Goal: Download file/media

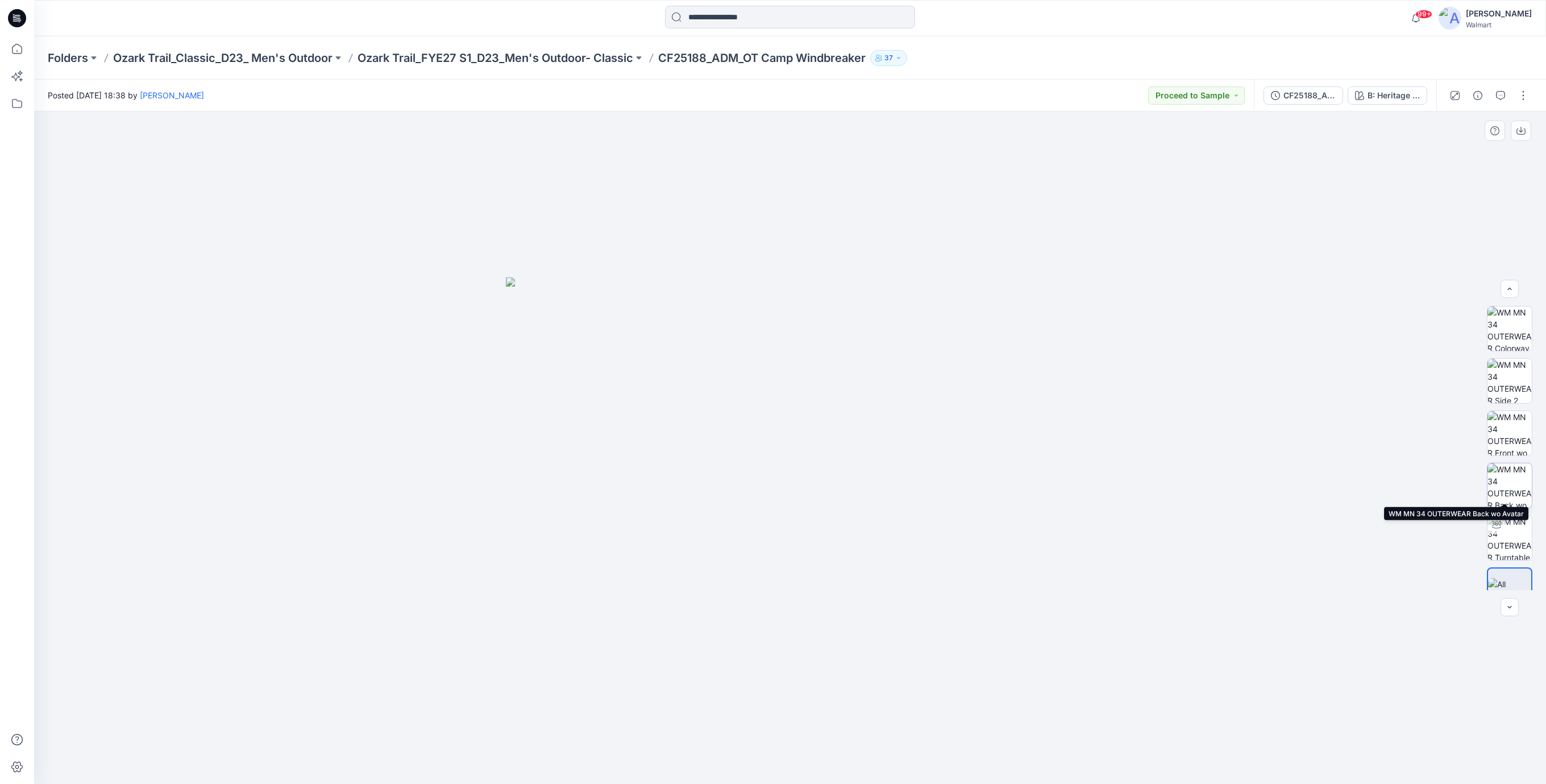
scroll to position [22, 0]
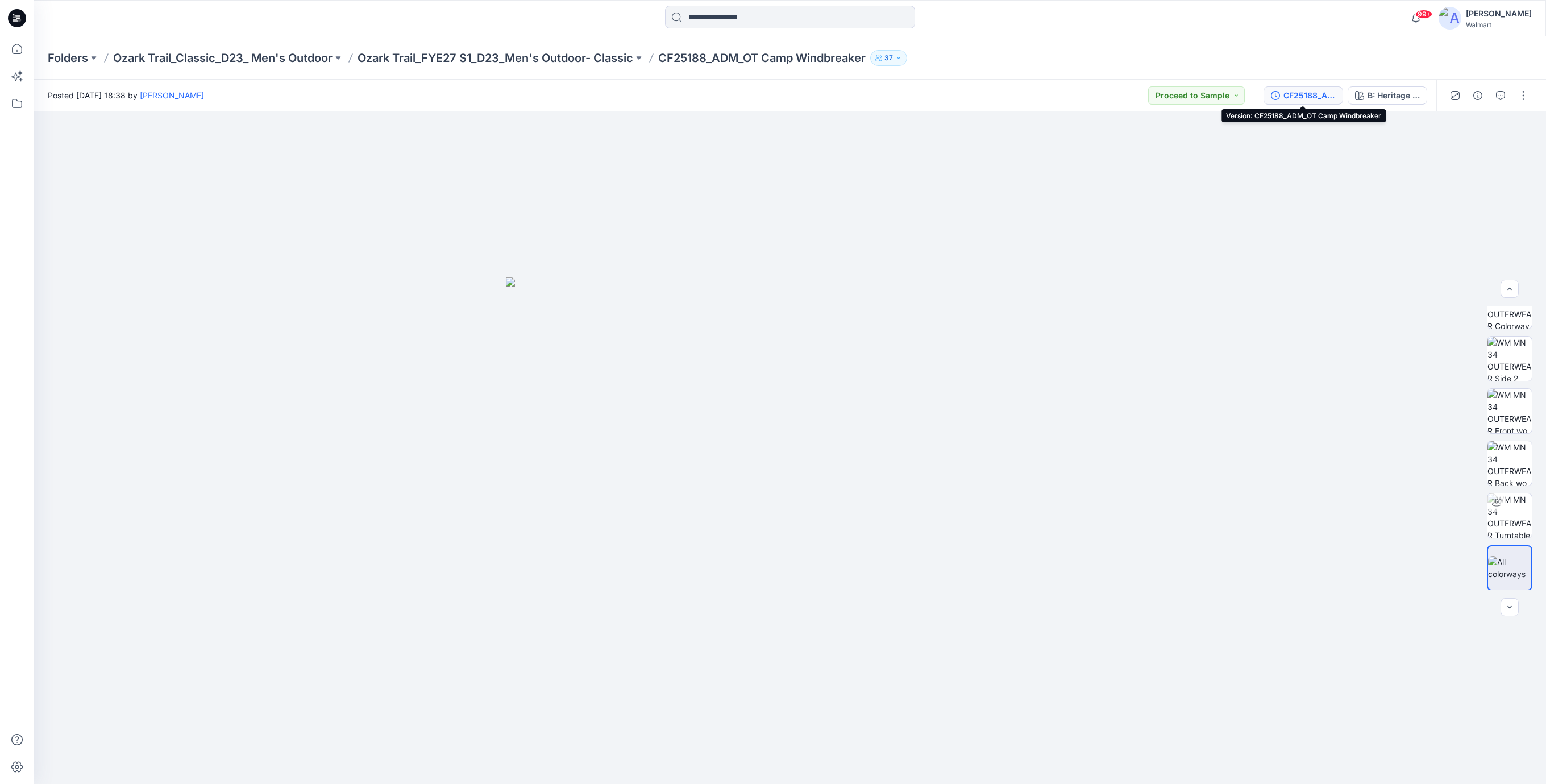
click at [1296, 93] on div "CF25188_ADM_OT Camp Windbreaker" at bounding box center [1309, 95] width 52 height 12
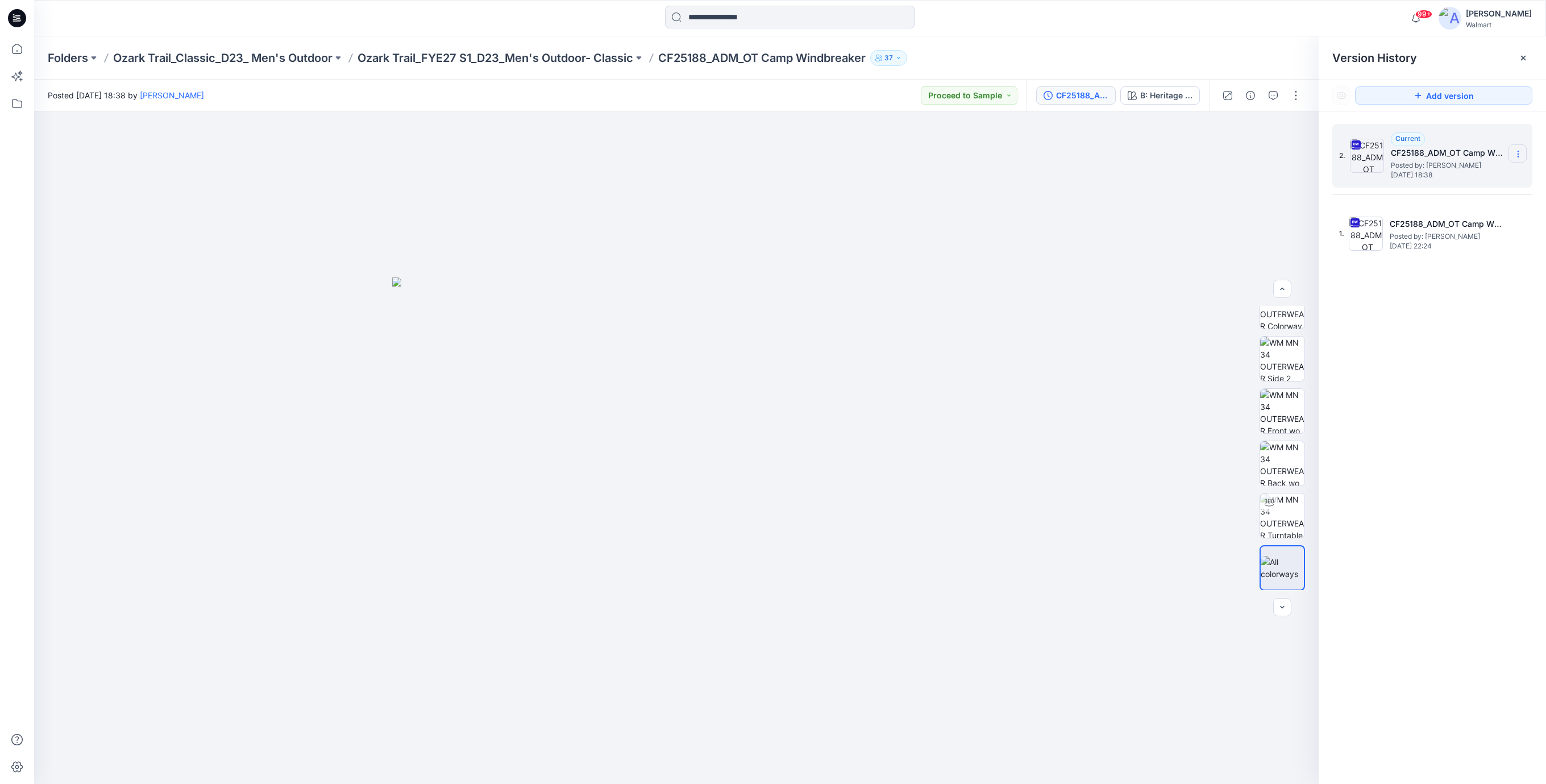
click at [1514, 156] on icon at bounding box center [1518, 153] width 9 height 9
click at [1429, 177] on span "Download Source BW File" at bounding box center [1460, 176] width 95 height 14
drag, startPoint x: 1042, startPoint y: 14, endPoint x: 997, endPoint y: 19, distance: 45.3
click at [1035, 16] on div at bounding box center [790, 18] width 756 height 25
click at [792, 30] on div at bounding box center [790, 18] width 250 height 25
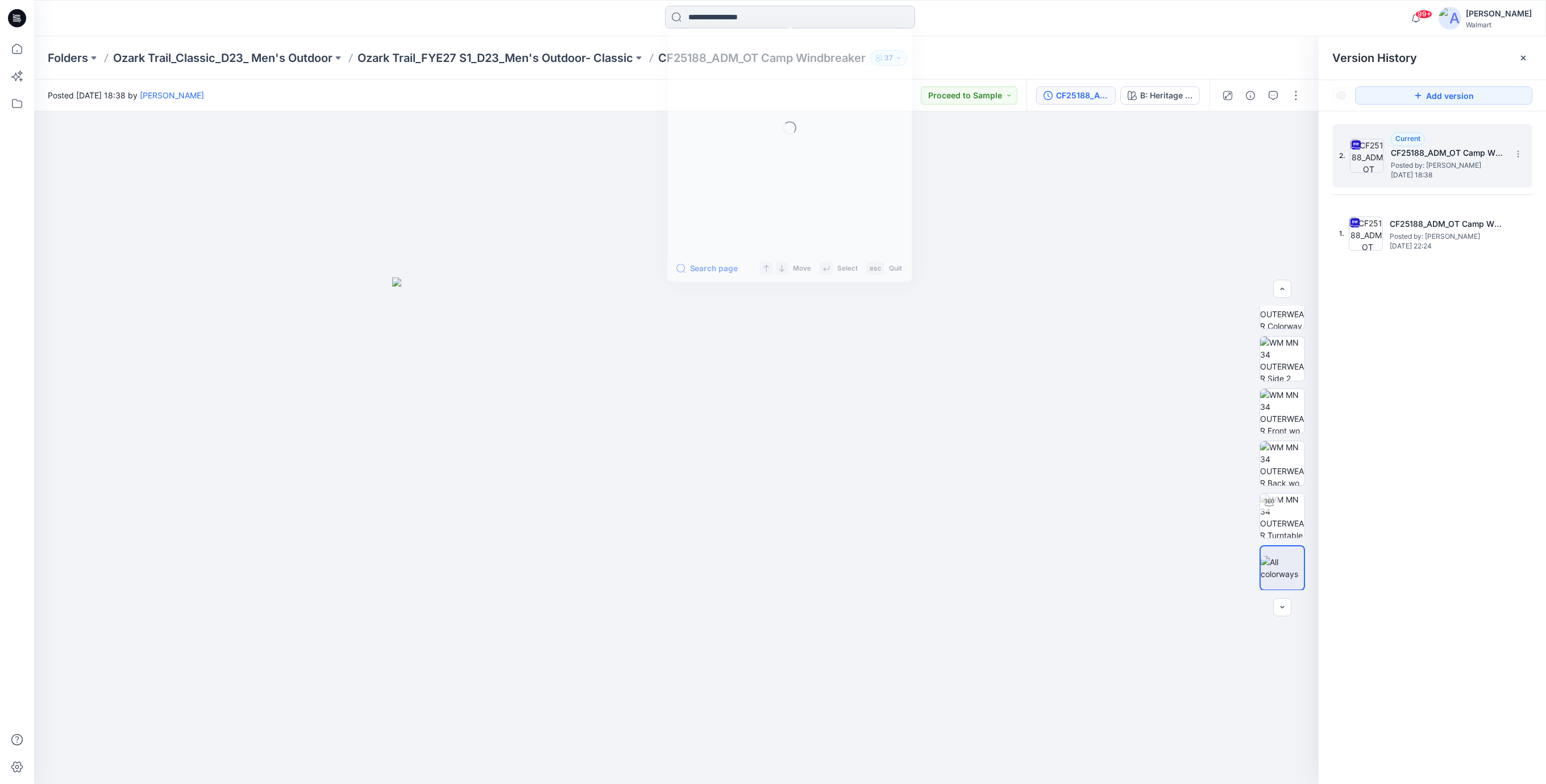
click at [792, 16] on input at bounding box center [790, 17] width 250 height 23
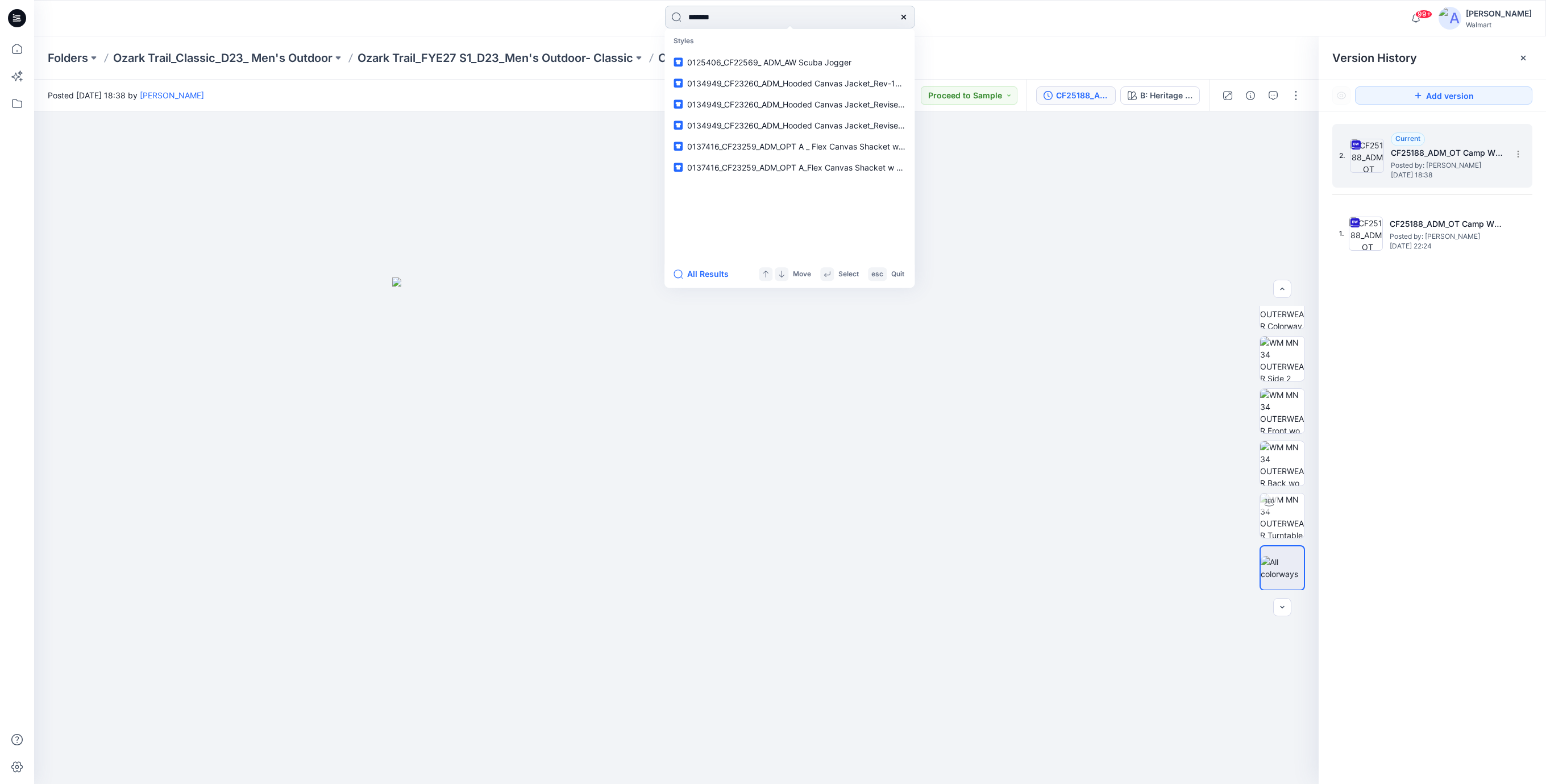
type input "*******"
click at [802, 59] on span "_ADM_OT Camp 2-in-1 Short" at bounding box center [778, 63] width 105 height 10
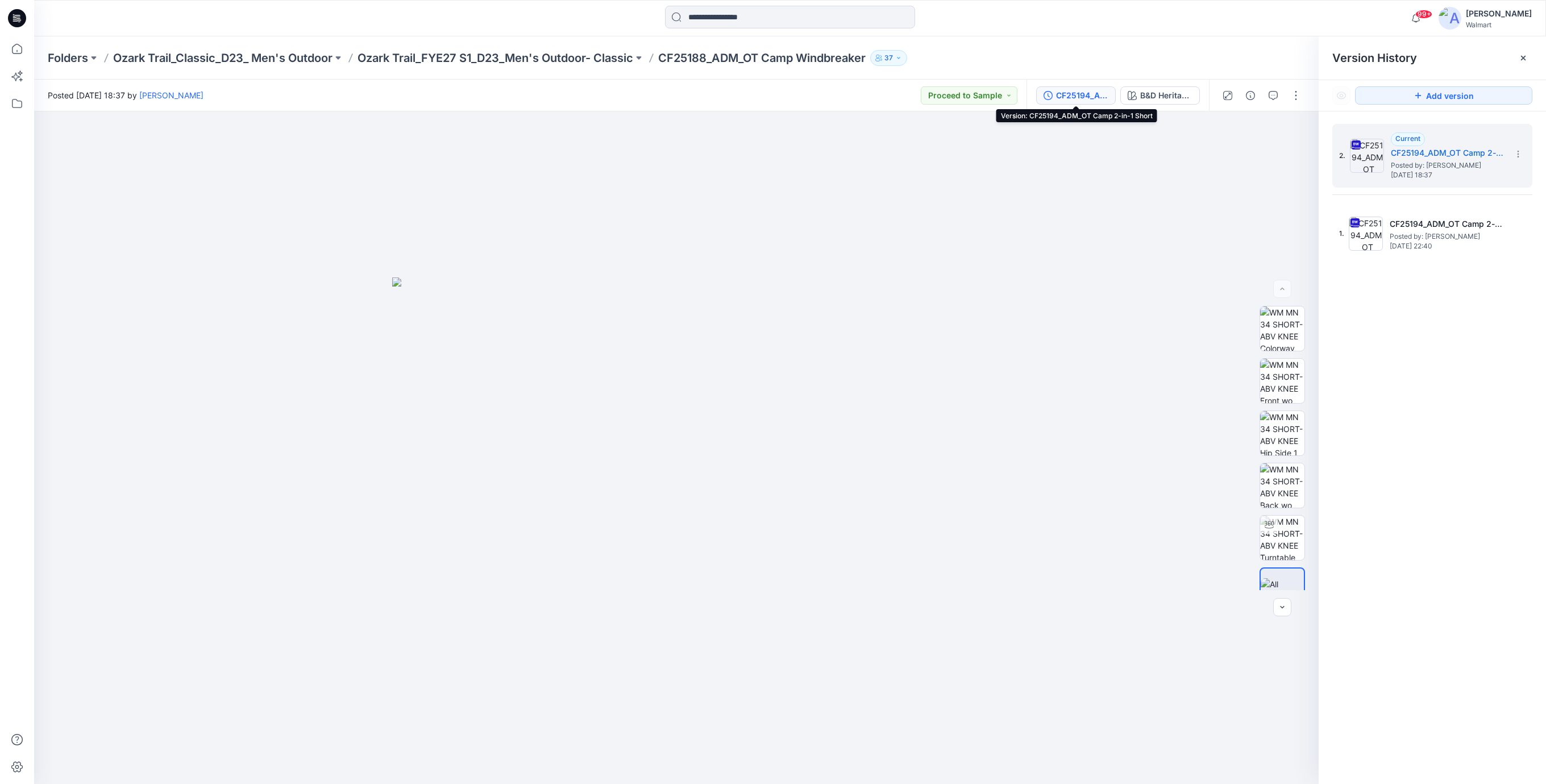
click at [1098, 101] on button "CF25194_ADM_OT Camp 2-in-1 Short" at bounding box center [1076, 96] width 80 height 18
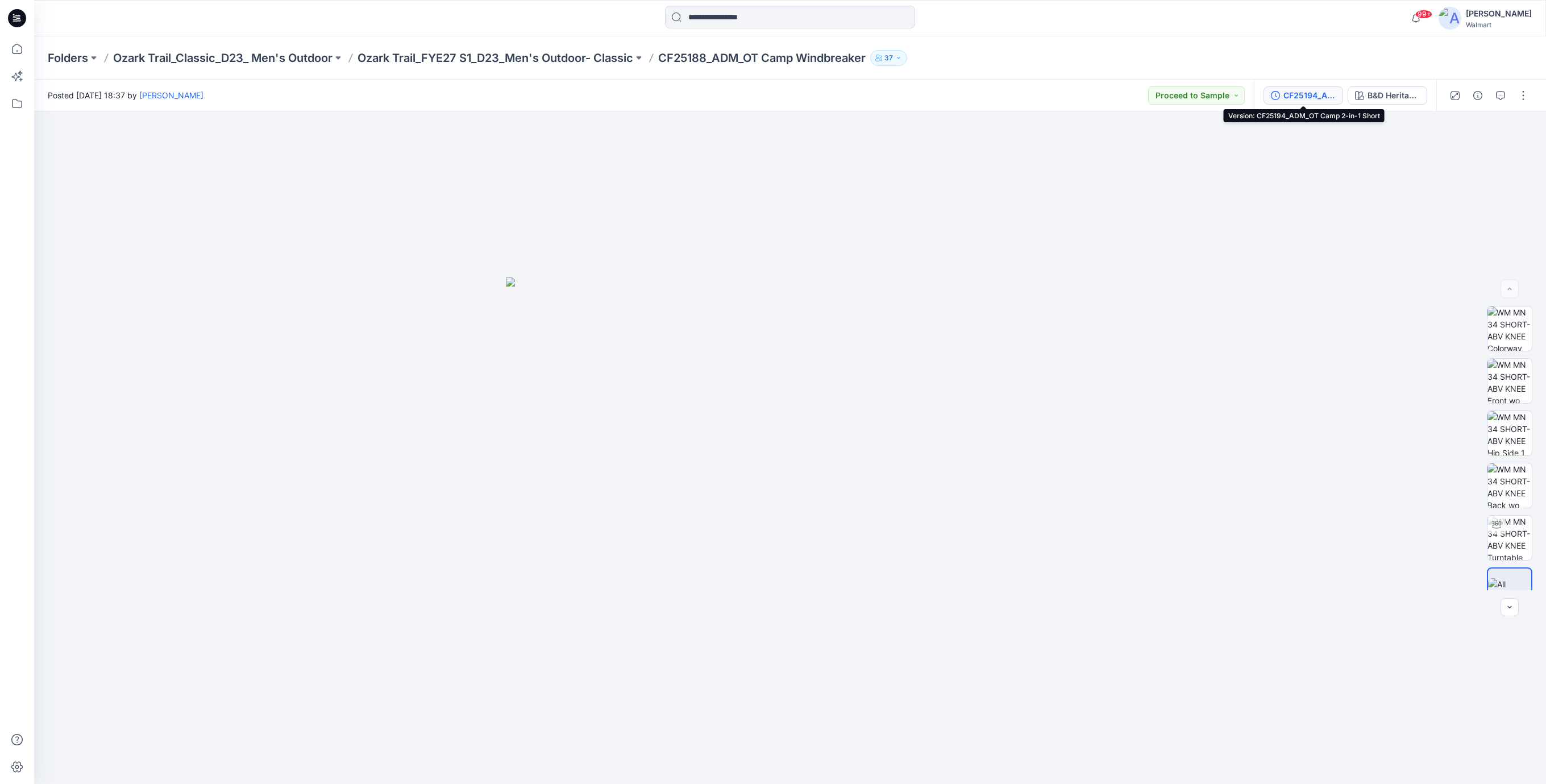
click at [1303, 97] on div "CF25194_ADM_OT Camp 2-in-1 Short" at bounding box center [1309, 95] width 52 height 12
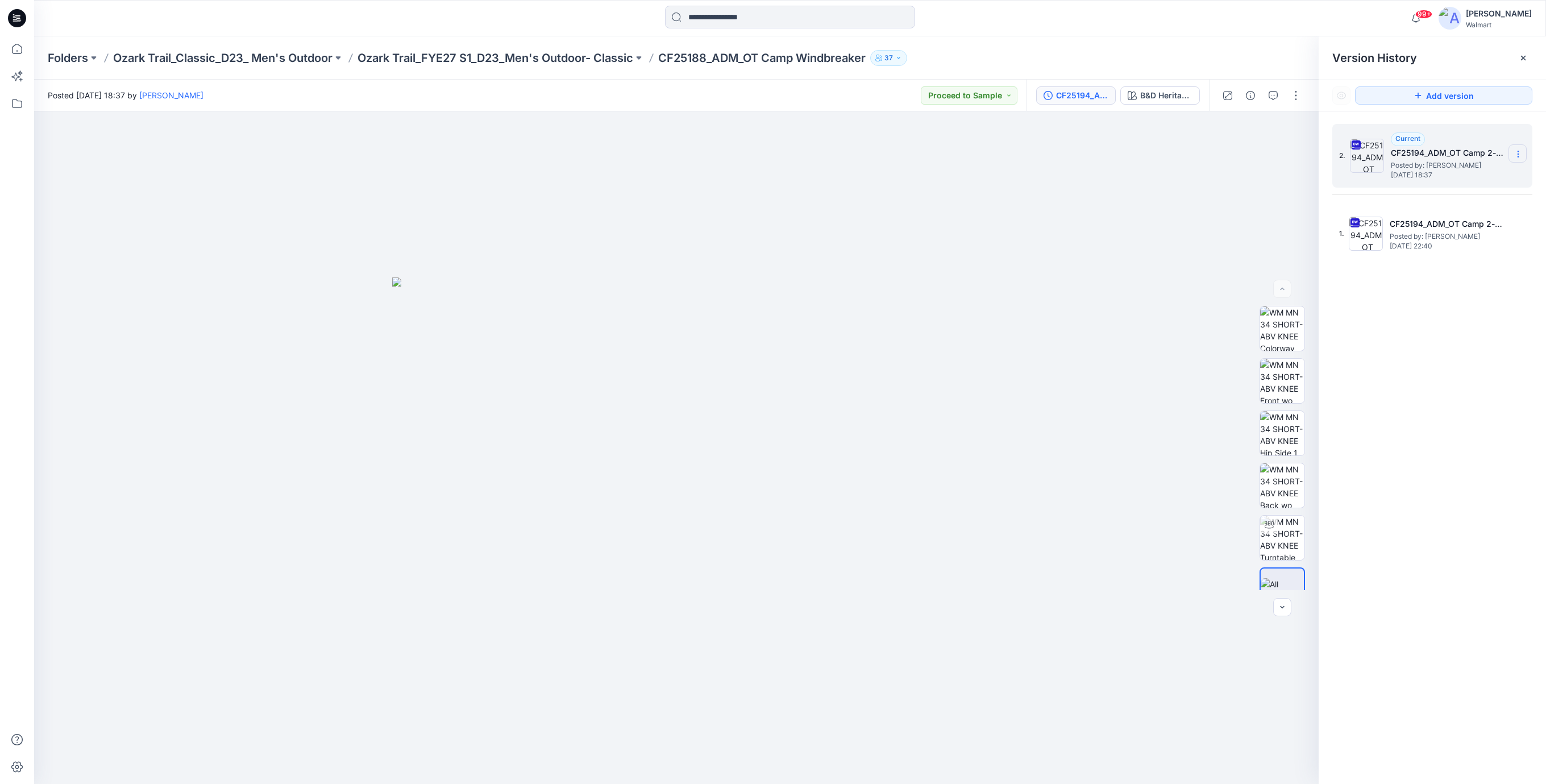
click at [1516, 156] on icon at bounding box center [1518, 153] width 9 height 9
click at [1436, 178] on span "Download Source BW File" at bounding box center [1460, 176] width 95 height 14
drag, startPoint x: 962, startPoint y: 243, endPoint x: 948, endPoint y: 221, distance: 26.1
click at [962, 243] on div at bounding box center [675, 447] width 1284 height 672
click at [752, 12] on input at bounding box center [790, 17] width 250 height 23
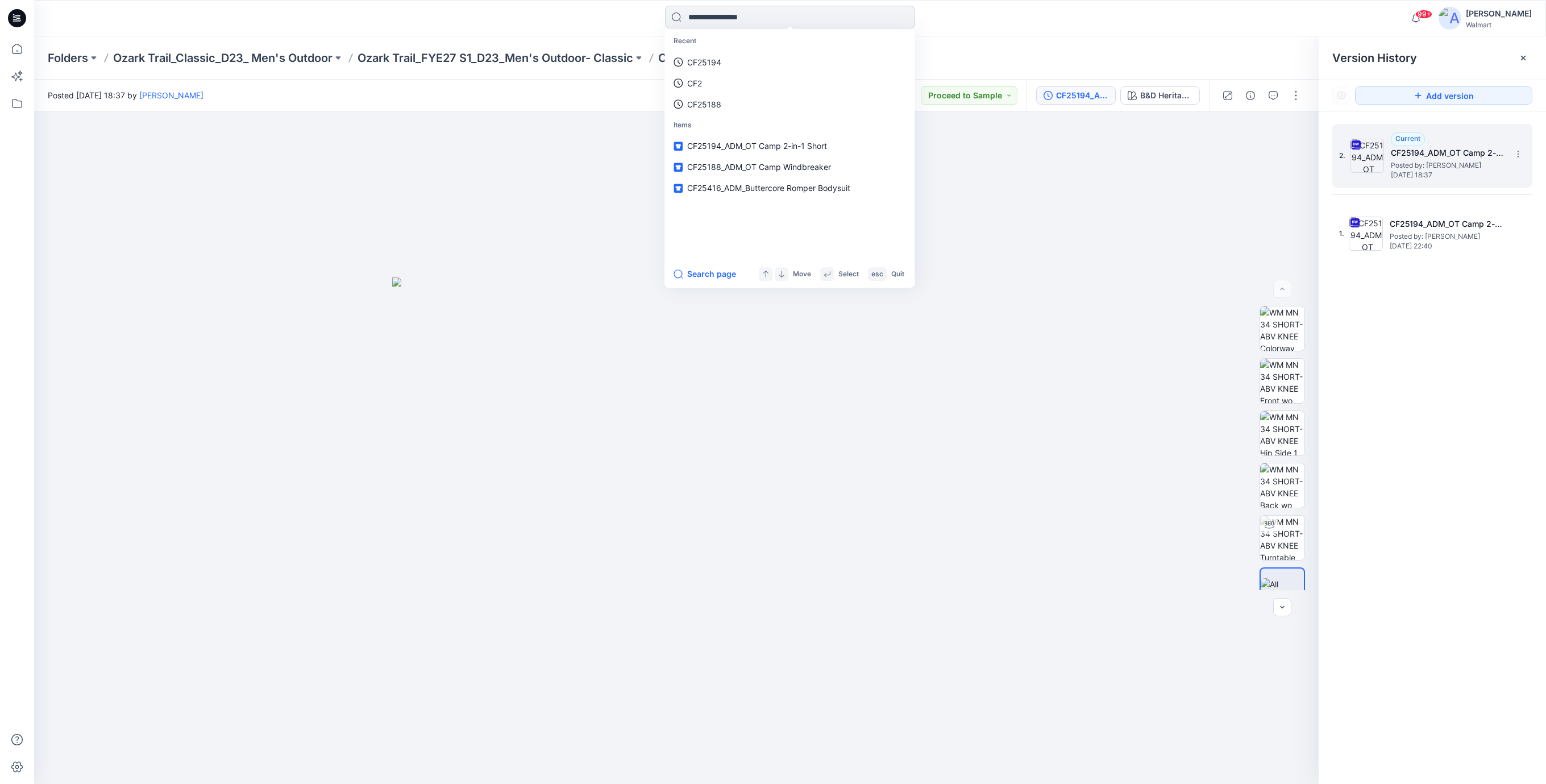
click at [837, 18] on input at bounding box center [790, 17] width 250 height 23
paste input "*******"
type input "*******"
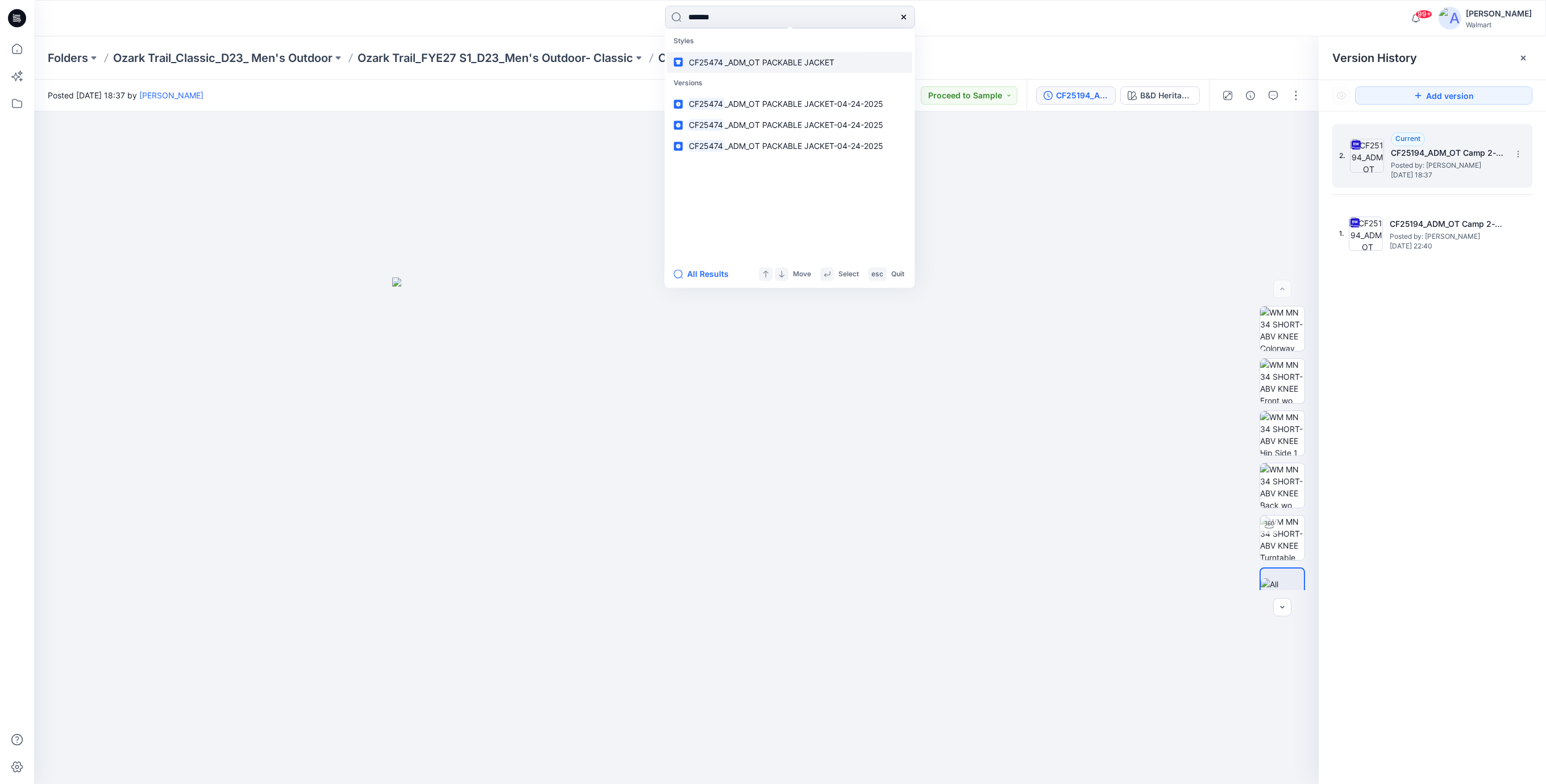
click at [787, 63] on span "_ADM_OT PACKABLE JACKET" at bounding box center [779, 63] width 110 height 10
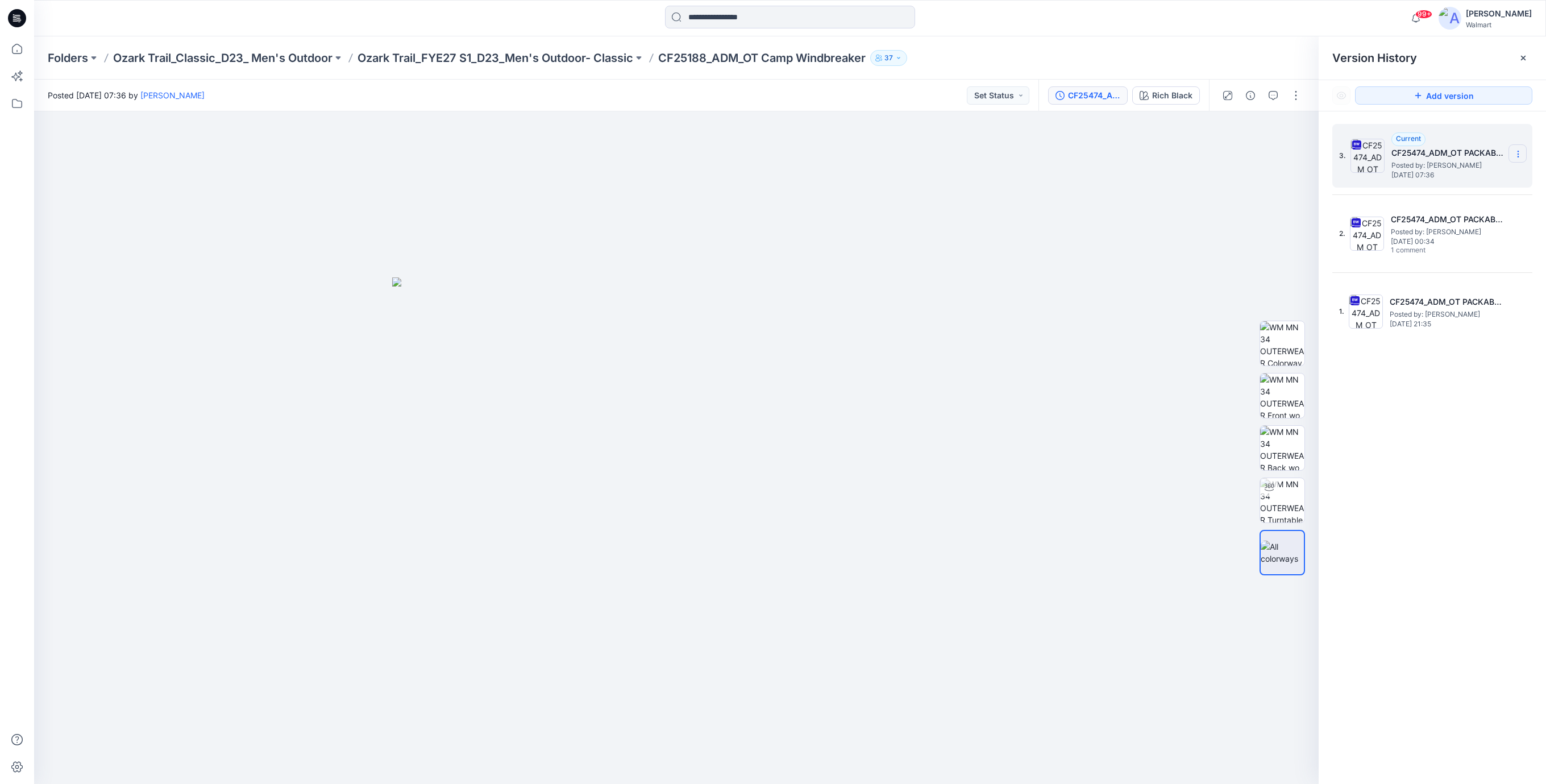
click at [1519, 154] on icon at bounding box center [1518, 153] width 9 height 9
click at [1463, 178] on span "Download Source BW File" at bounding box center [1460, 176] width 95 height 14
click at [849, 21] on input at bounding box center [790, 17] width 250 height 23
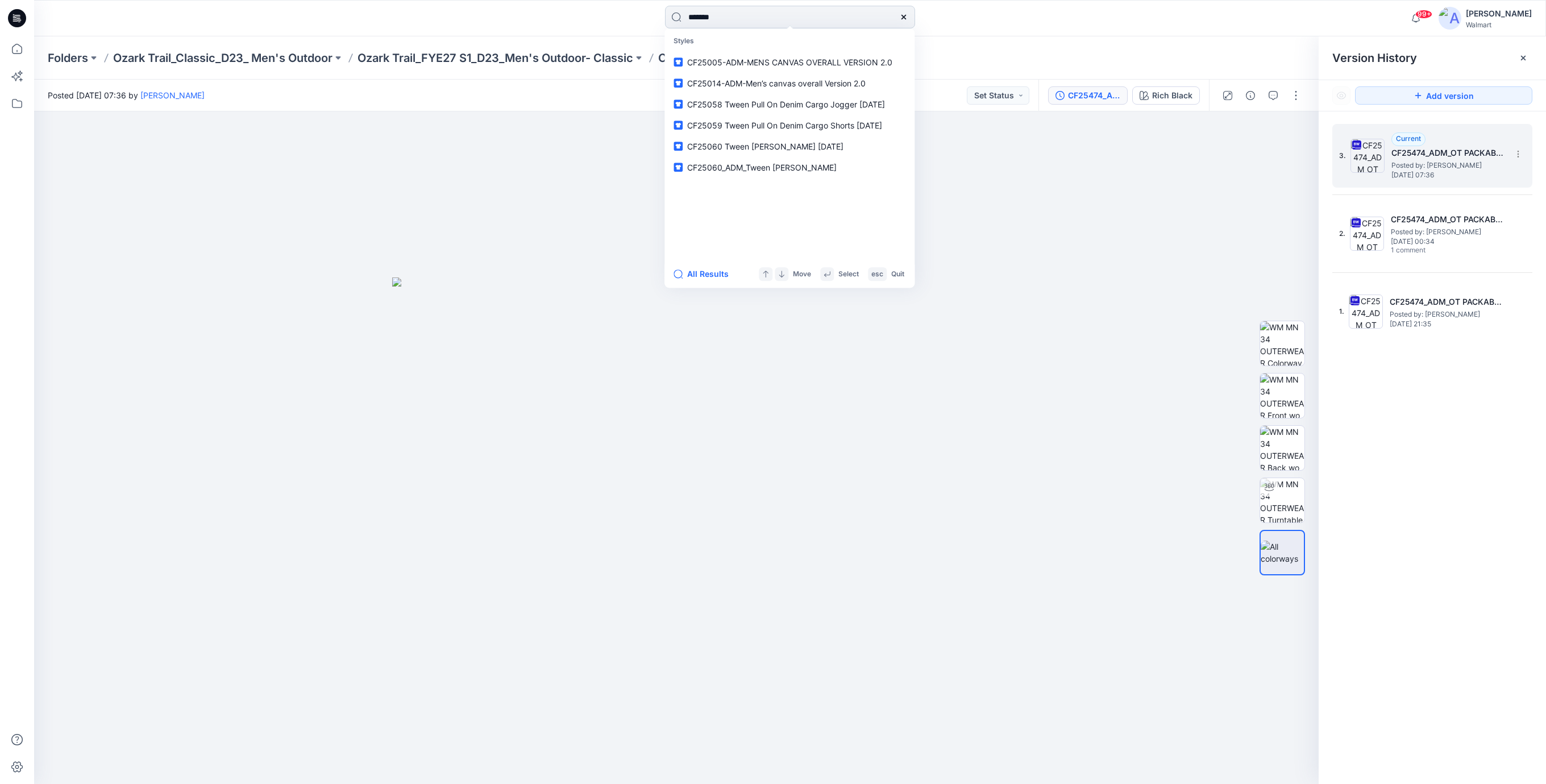
type input "*******"
click at [824, 62] on span "_ADM_OT Packable Jogger" at bounding box center [775, 63] width 101 height 10
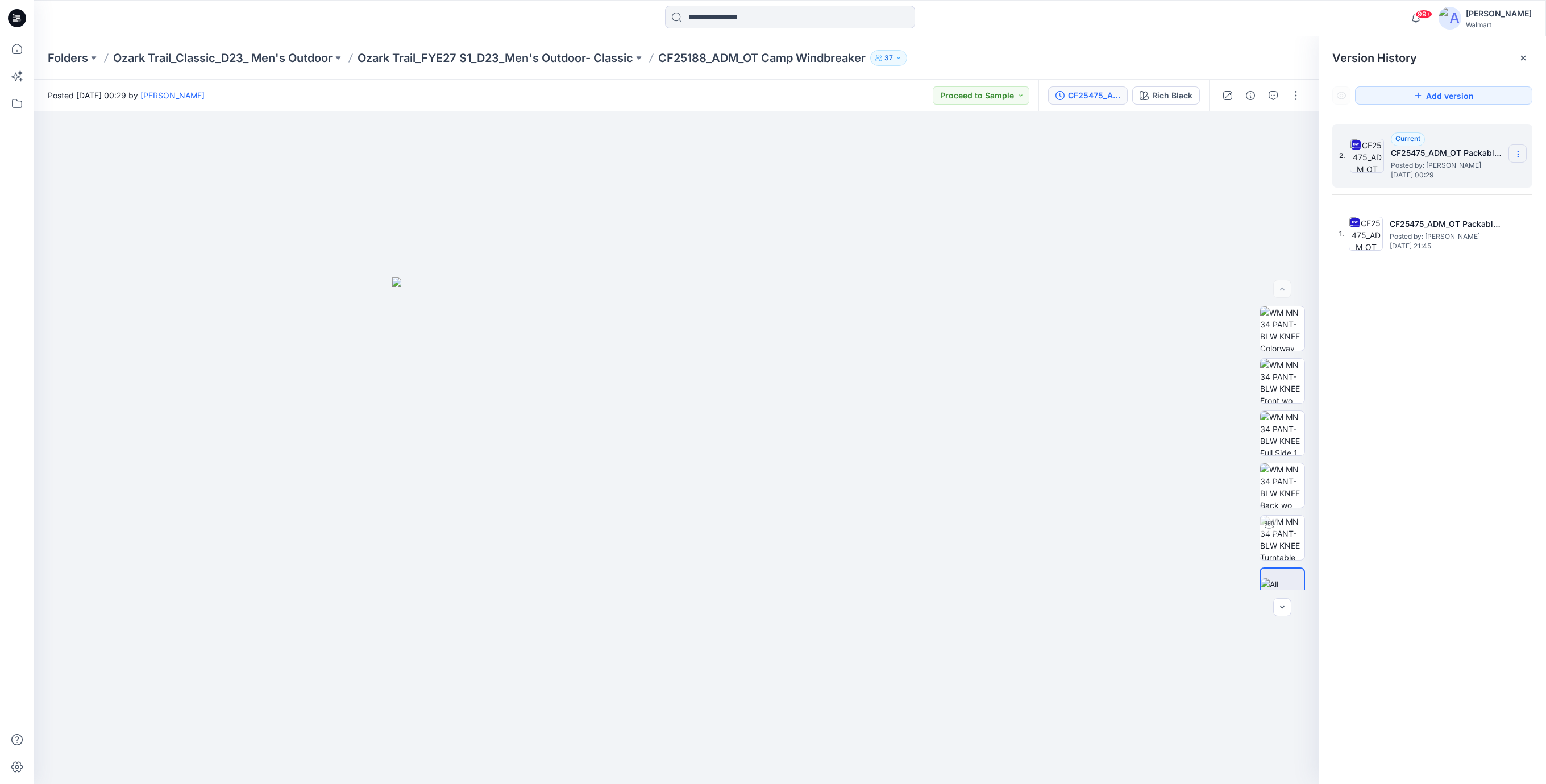
click at [1517, 155] on icon at bounding box center [1517, 154] width 1 height 1
click at [1466, 173] on span "Download Source BW File" at bounding box center [1460, 176] width 95 height 14
click at [974, 207] on div at bounding box center [675, 447] width 1284 height 672
drag, startPoint x: 980, startPoint y: 255, endPoint x: 758, endPoint y: 287, distance: 224.3
click at [980, 254] on div at bounding box center [675, 447] width 1284 height 672
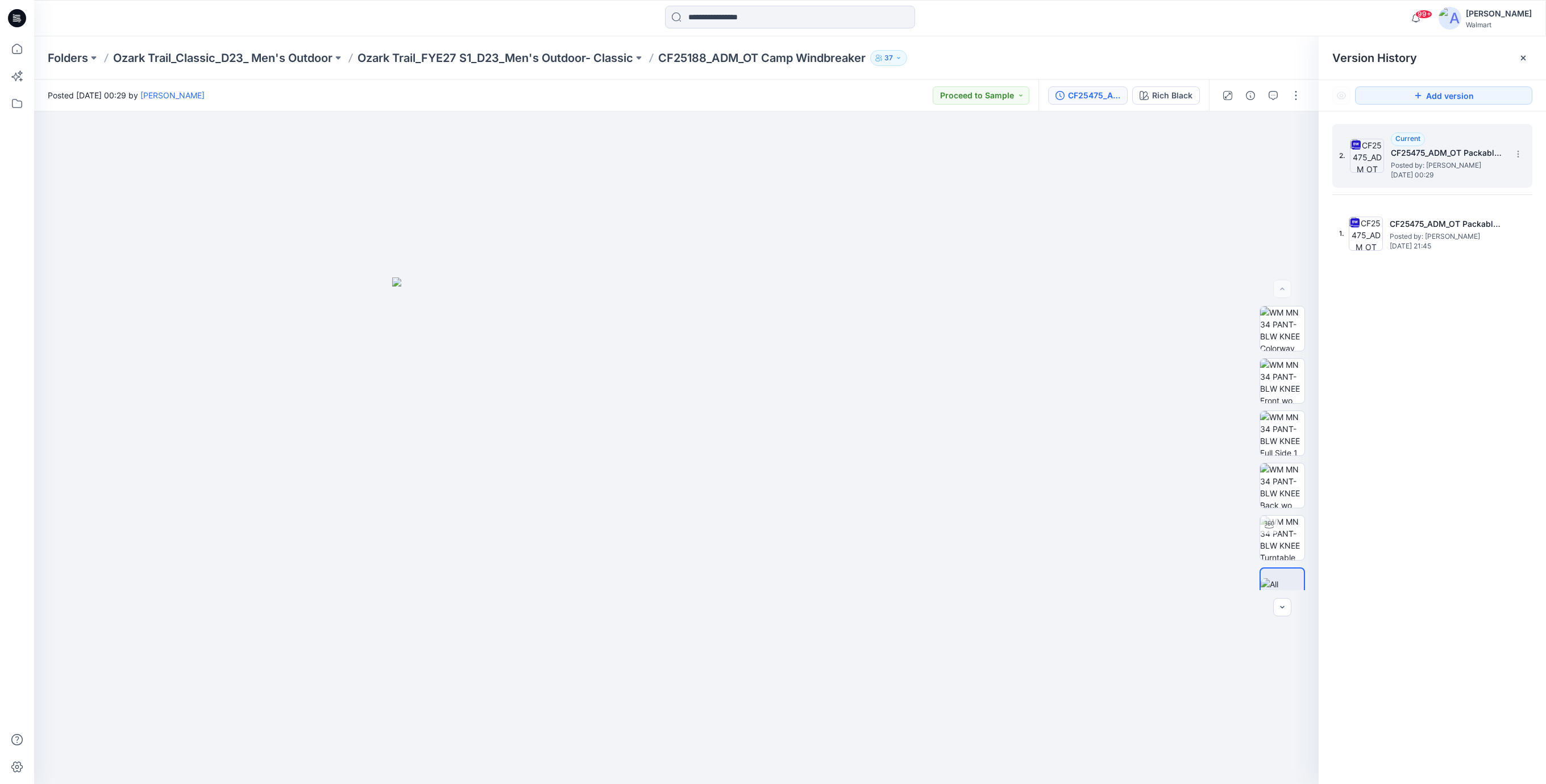
click at [14, 19] on icon at bounding box center [15, 19] width 4 height 1
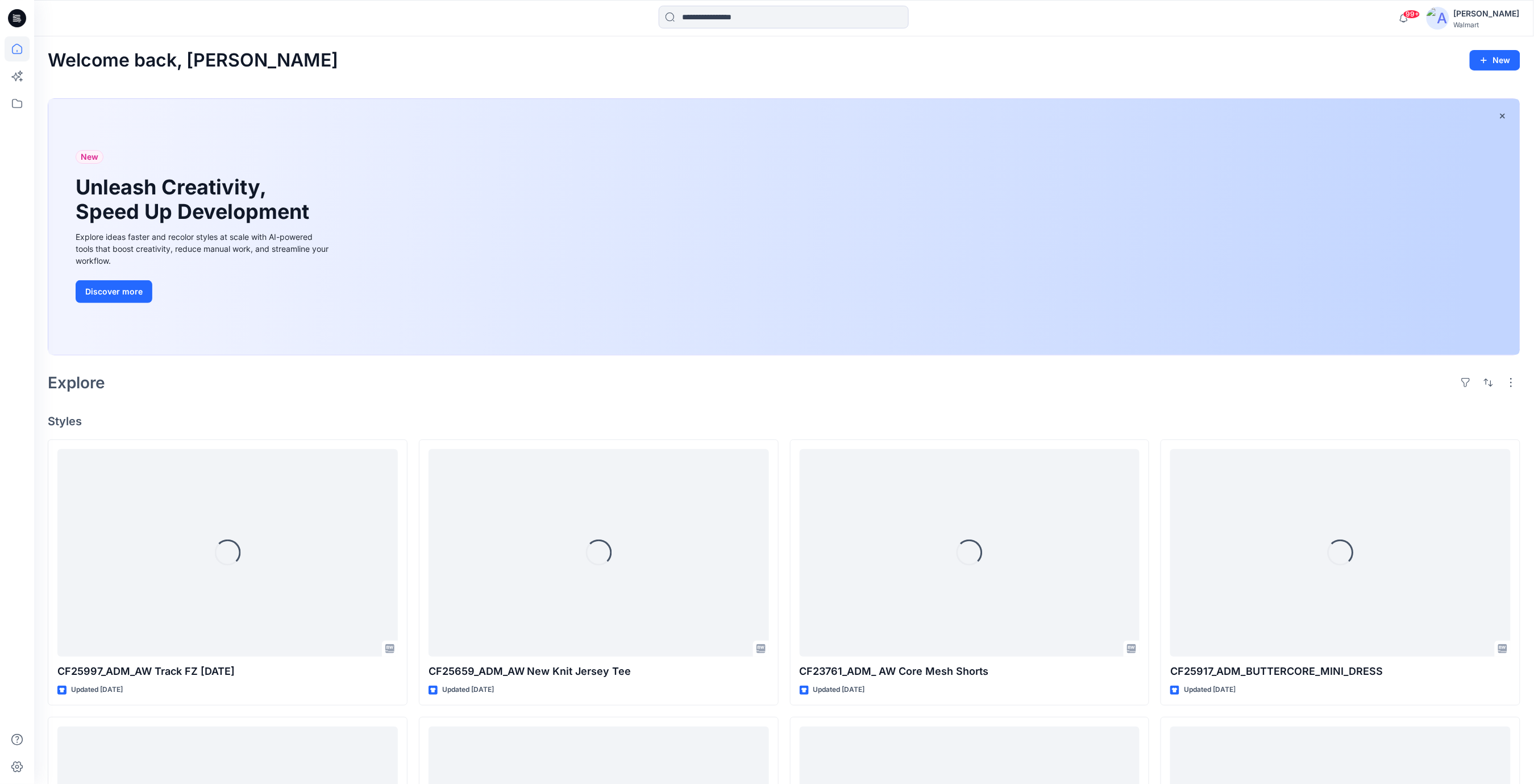
click at [599, 412] on div "Welcome back, [PERSON_NAME] New New Unleash Creativity, Speed Up Development Ex…" at bounding box center [783, 675] width 1500 height 1279
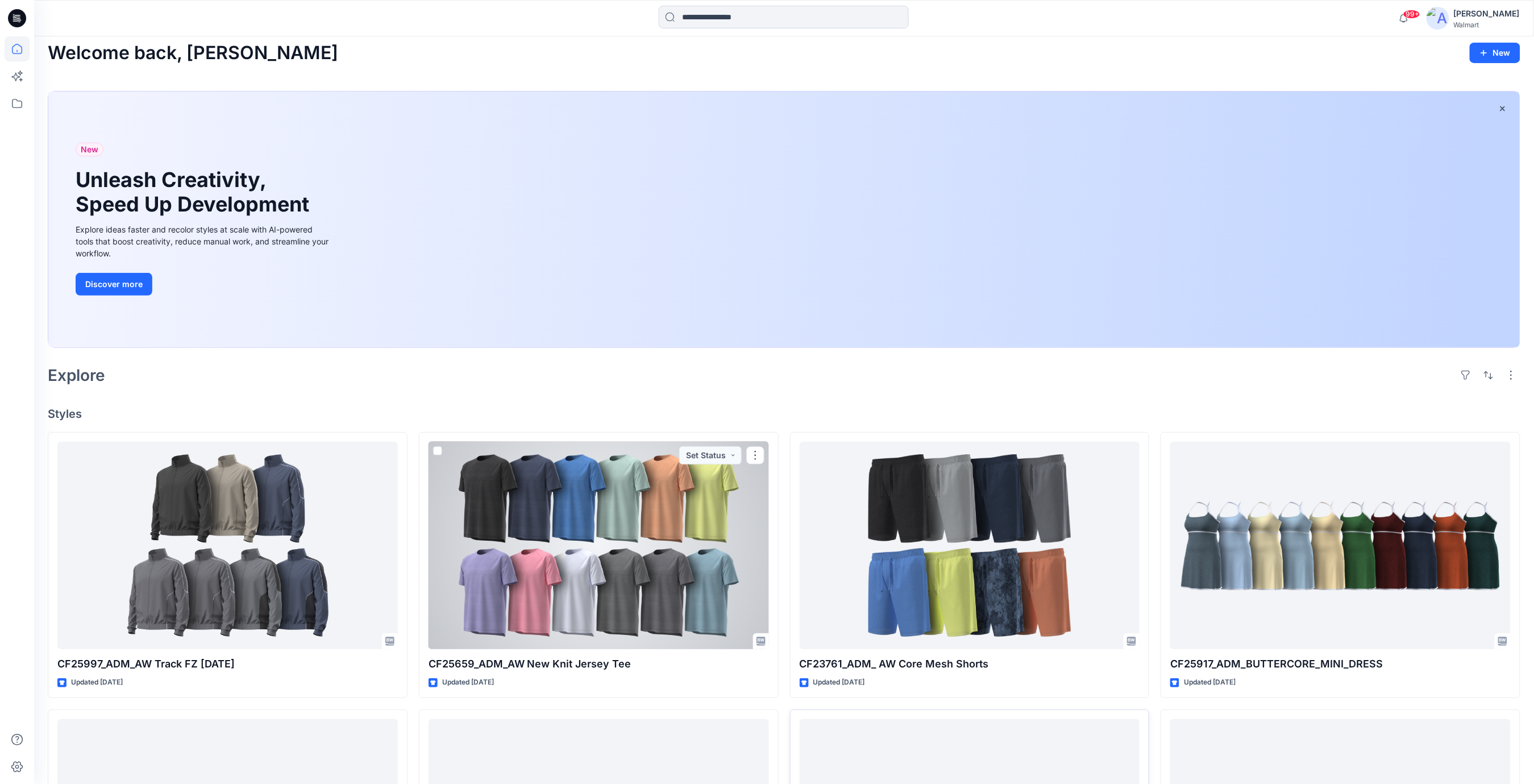
scroll to position [1, 0]
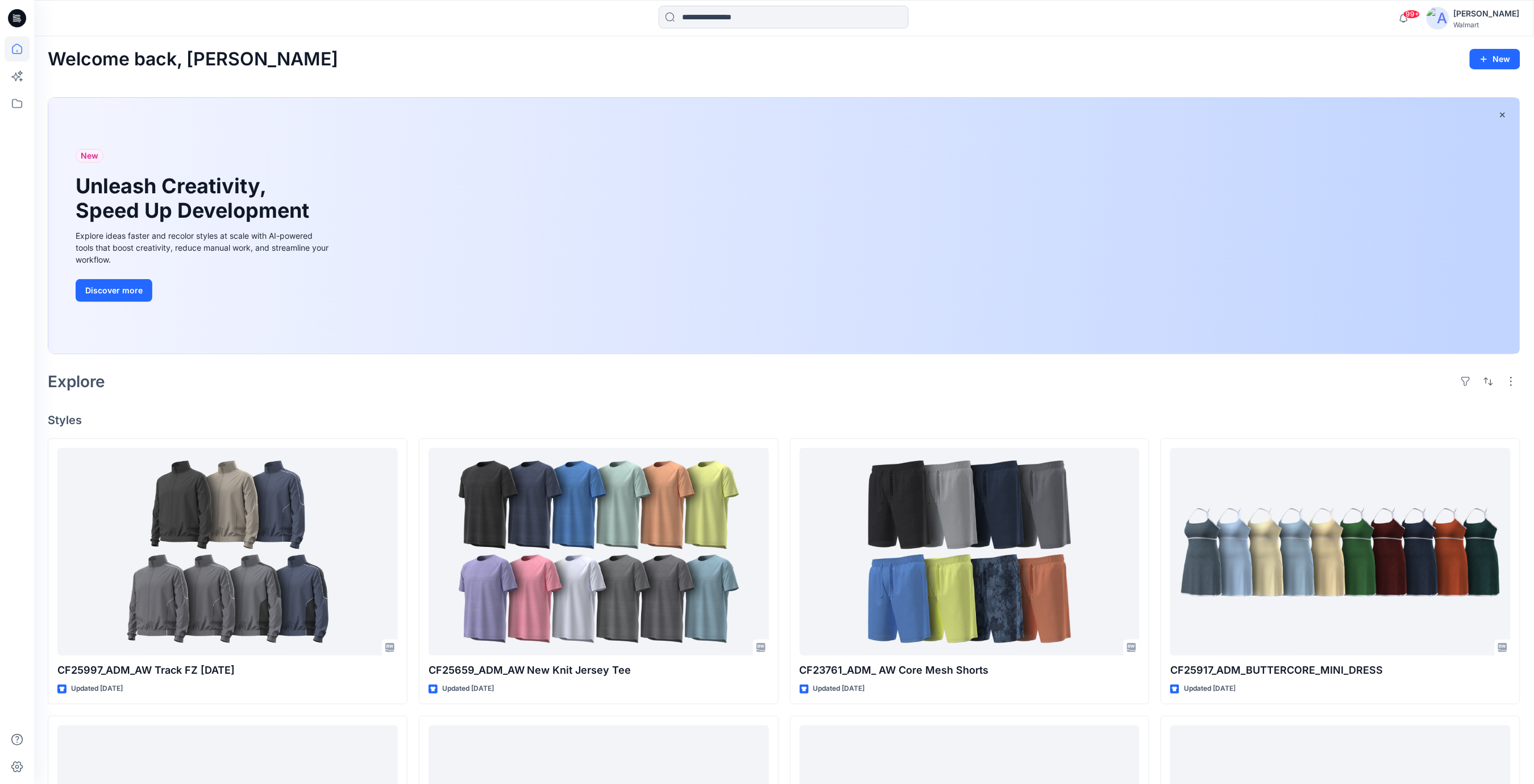
drag, startPoint x: 795, startPoint y: 388, endPoint x: 793, endPoint y: 410, distance: 22.1
